Goal: Information Seeking & Learning: Learn about a topic

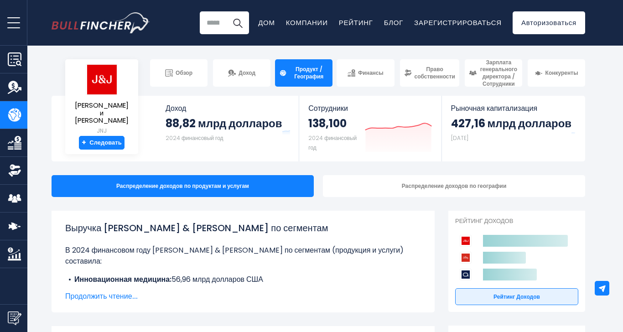
click at [41, 74] on section "[PERSON_NAME] & [PERSON_NAME] + Обзор Доход Продукт / География Финансы" at bounding box center [311, 72] width 623 height 27
click at [41, 139] on section "[PERSON_NAME] и [PERSON_NAME] + Следовать Доход 88,82 млрд долларов 2024 финанс…" at bounding box center [318, 129] width 609 height 66
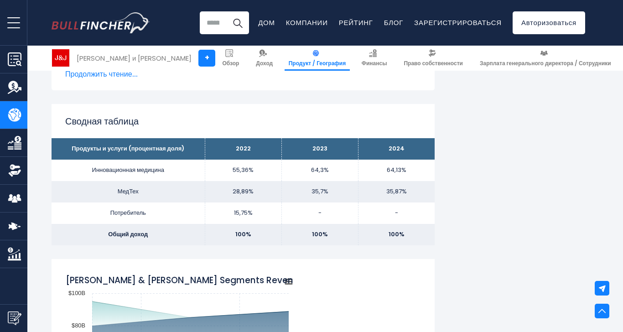
scroll to position [501, 0]
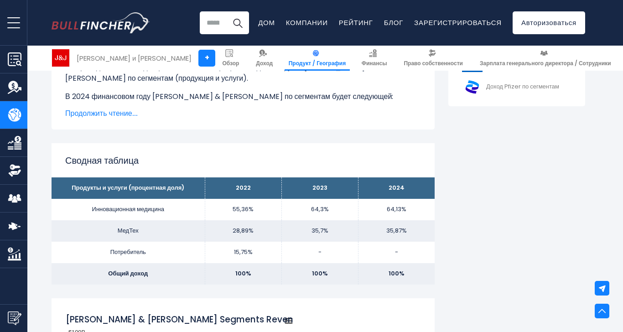
click at [105, 58] on font "[PERSON_NAME] и [PERSON_NAME]" at bounding box center [134, 58] width 115 height 10
click at [109, 114] on font "Продолжить чтение..." at bounding box center [101, 113] width 72 height 10
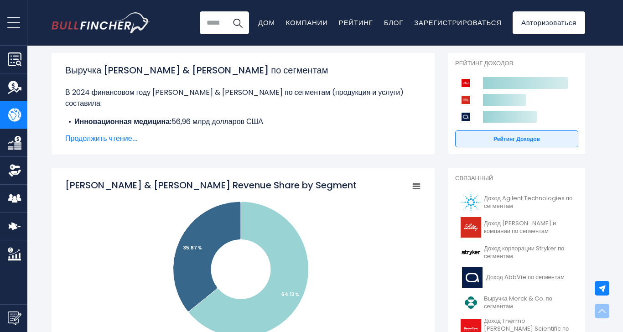
scroll to position [46, 0]
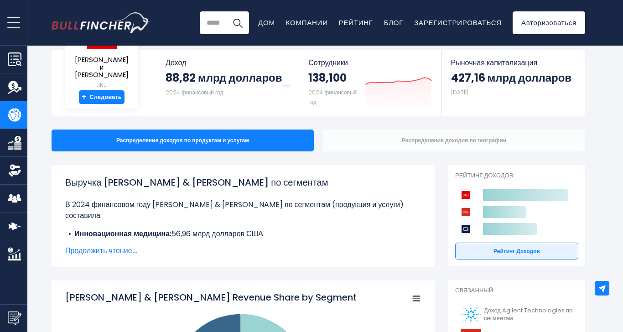
click at [392, 145] on div "Распределение доходов по географии" at bounding box center [454, 140] width 262 height 22
